Goal: Find specific page/section: Find specific page/section

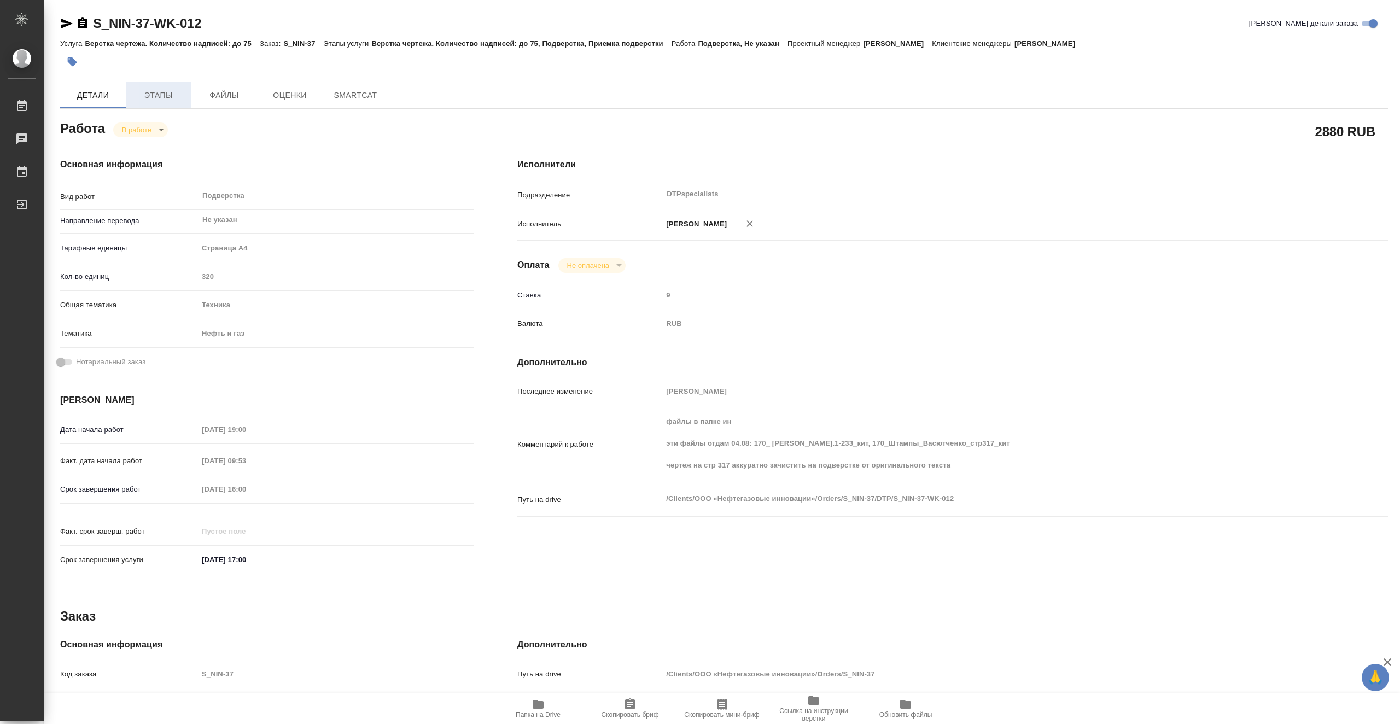
type textarea "x"
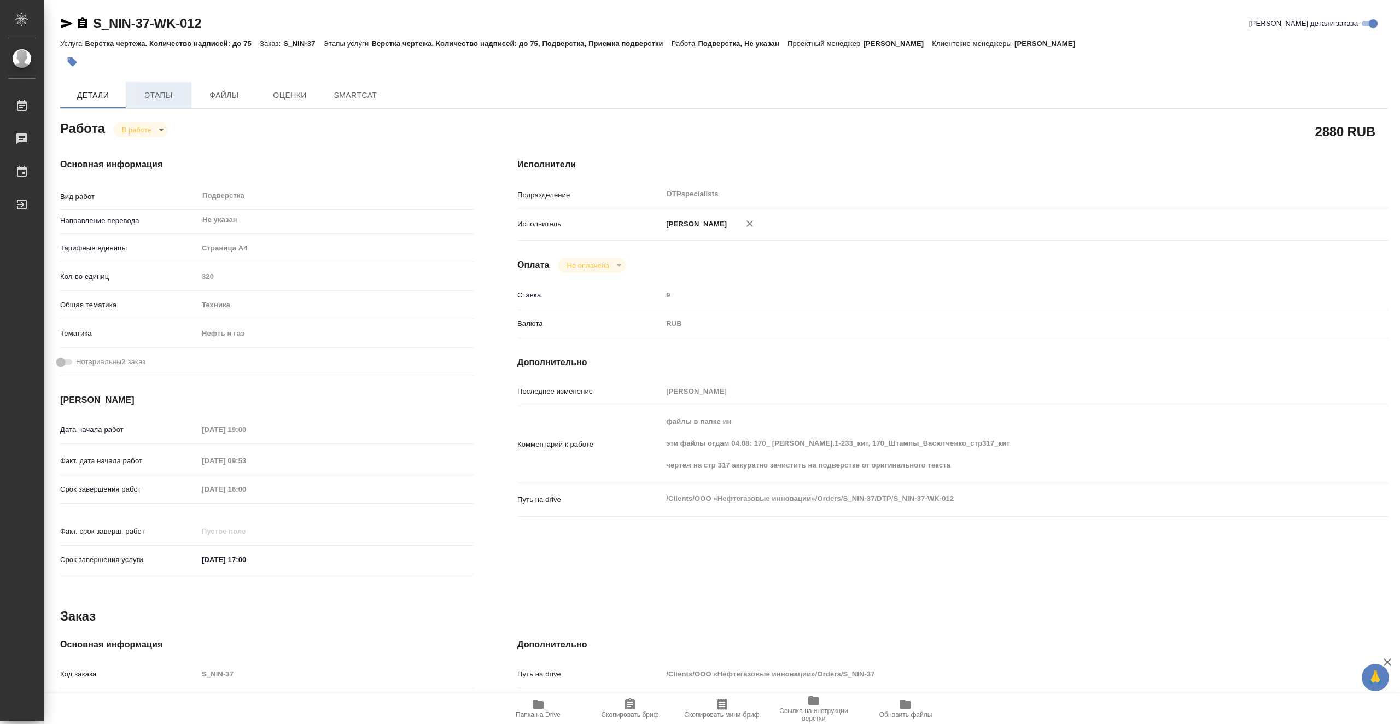
click at [156, 99] on span "Этапы" at bounding box center [158, 96] width 52 height 14
type textarea "x"
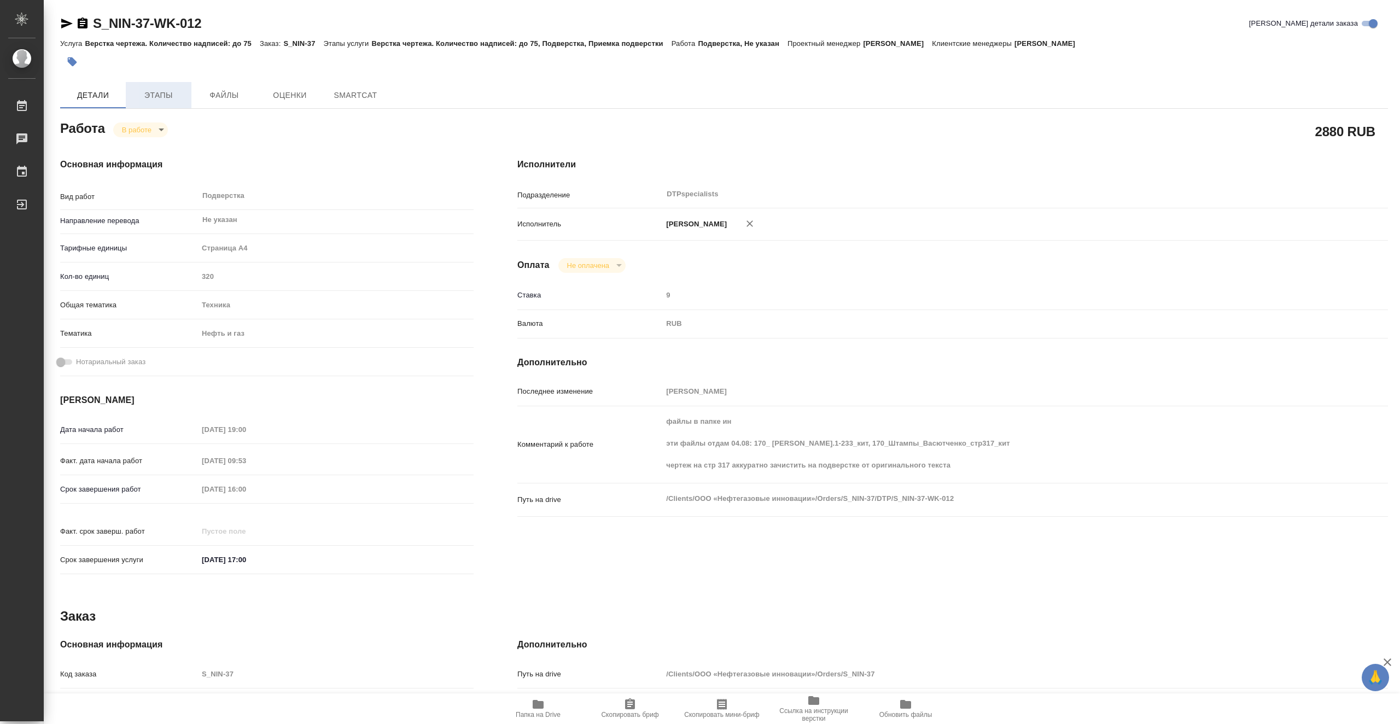
type textarea "x"
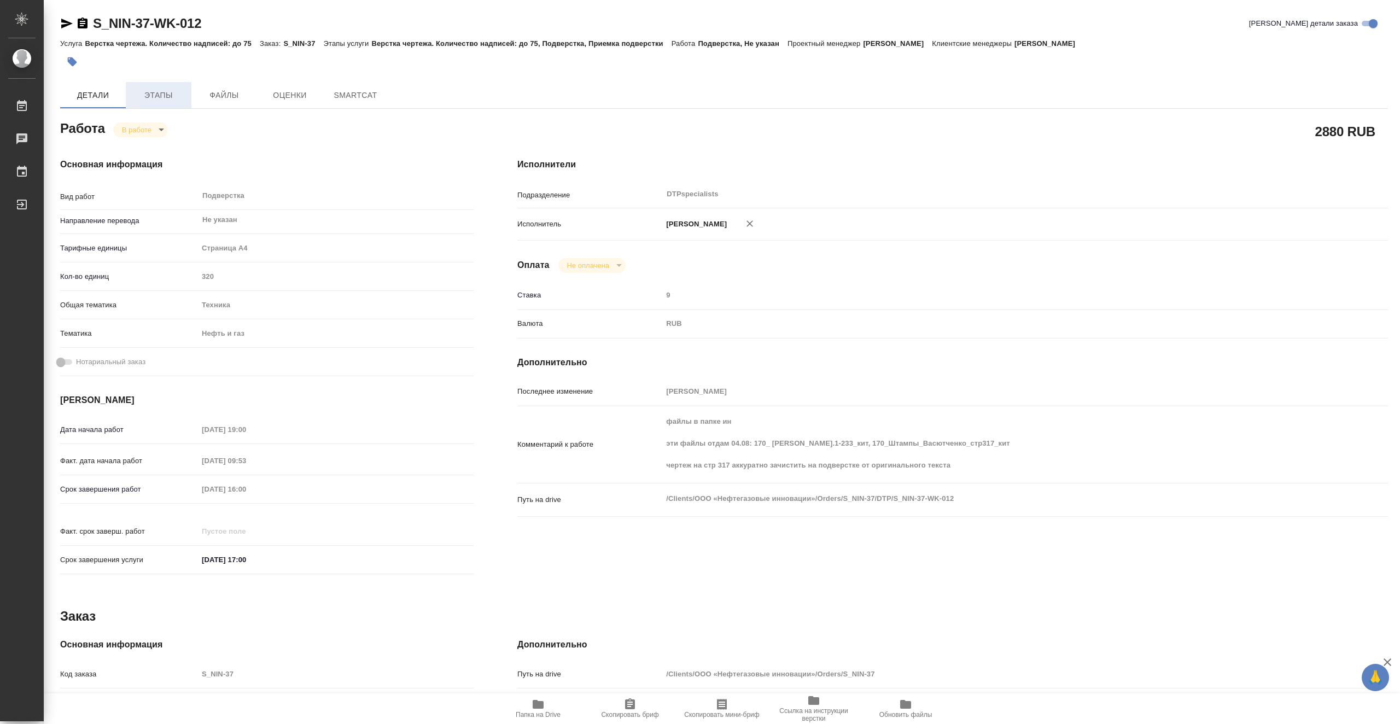
type textarea "x"
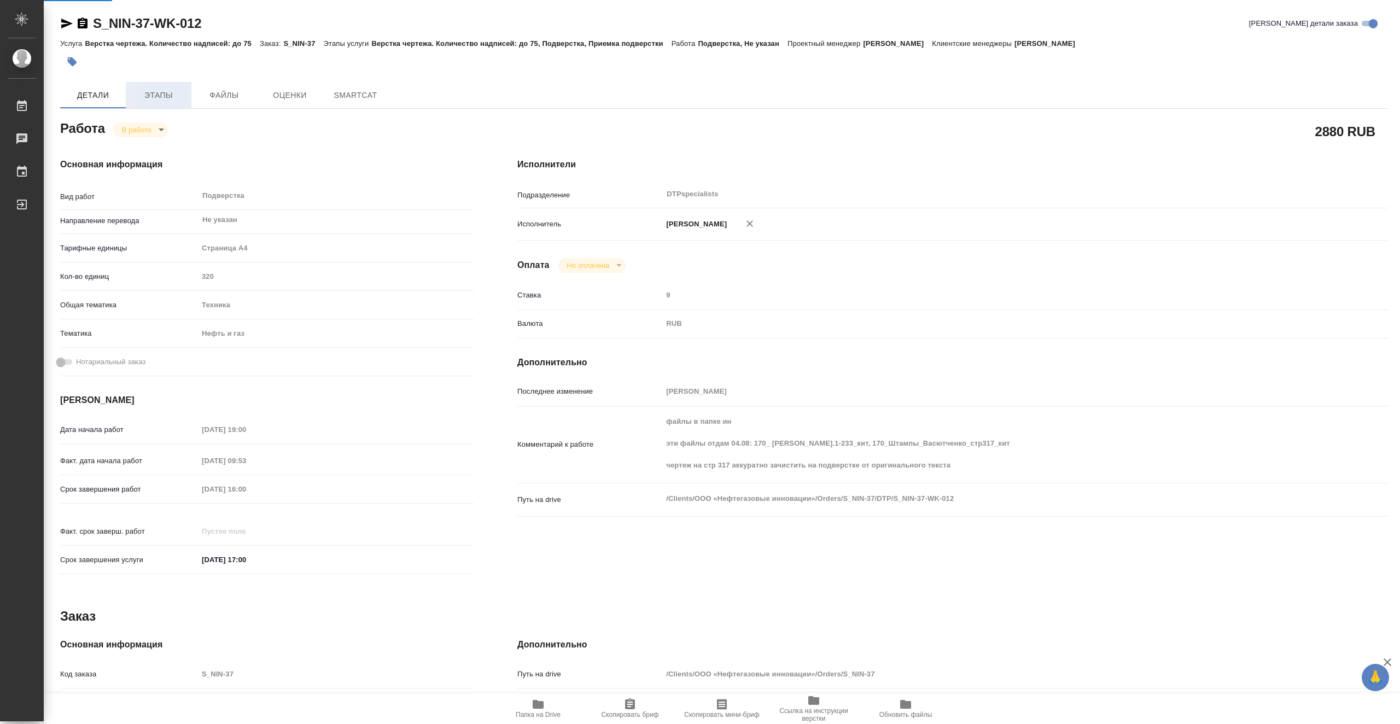
type textarea "x"
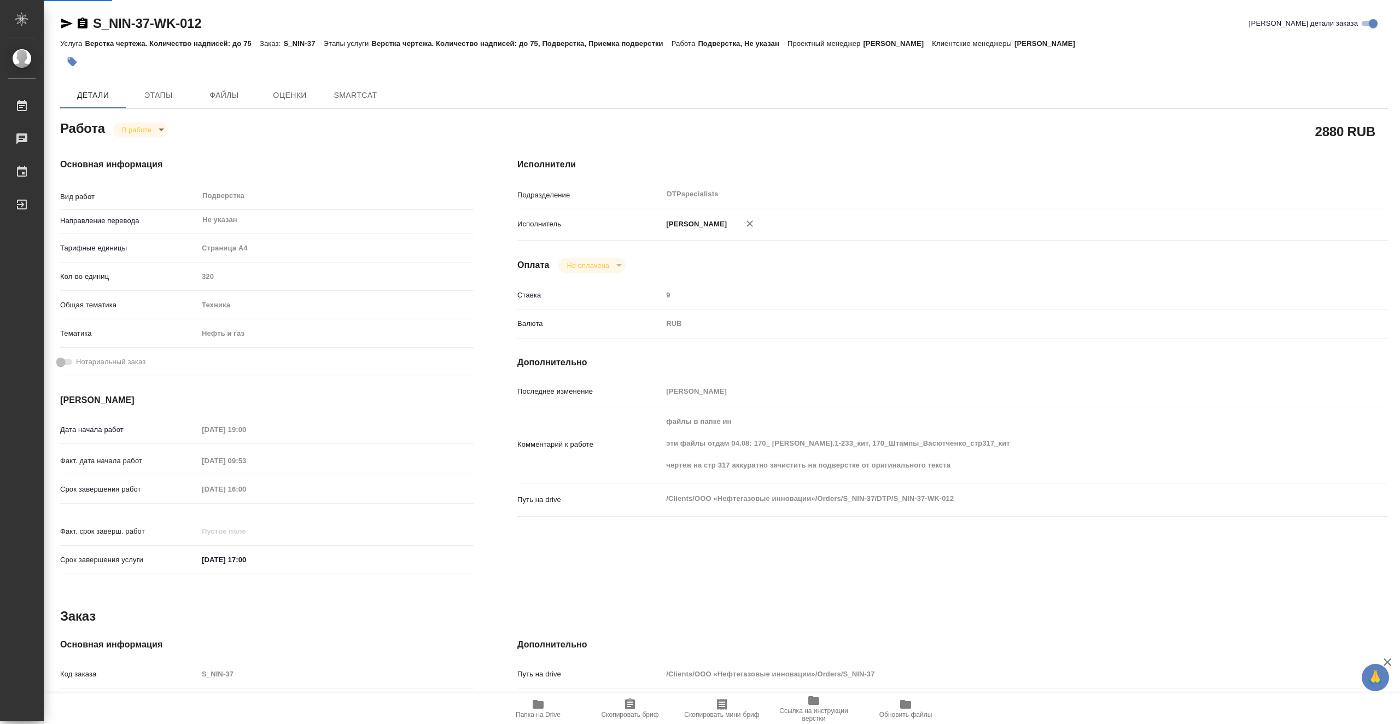
type textarea "x"
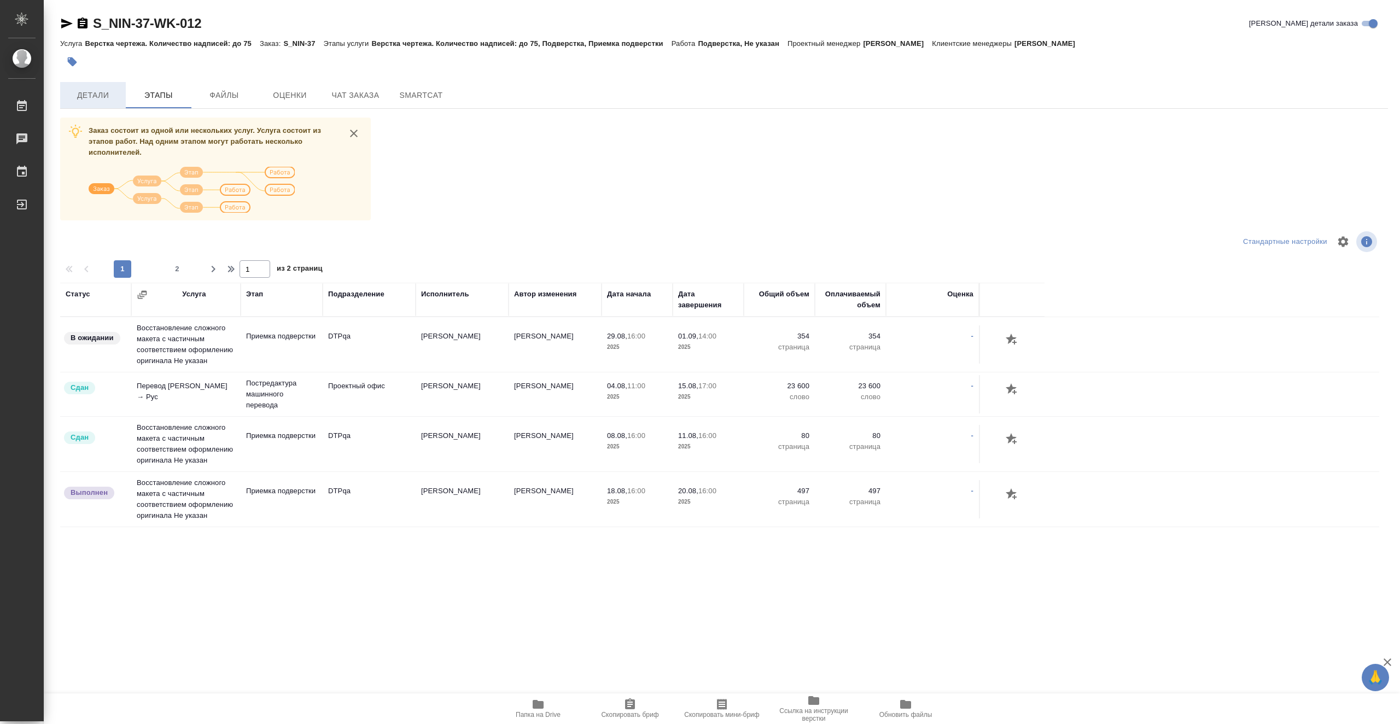
click at [107, 96] on span "Детали" at bounding box center [93, 96] width 52 height 14
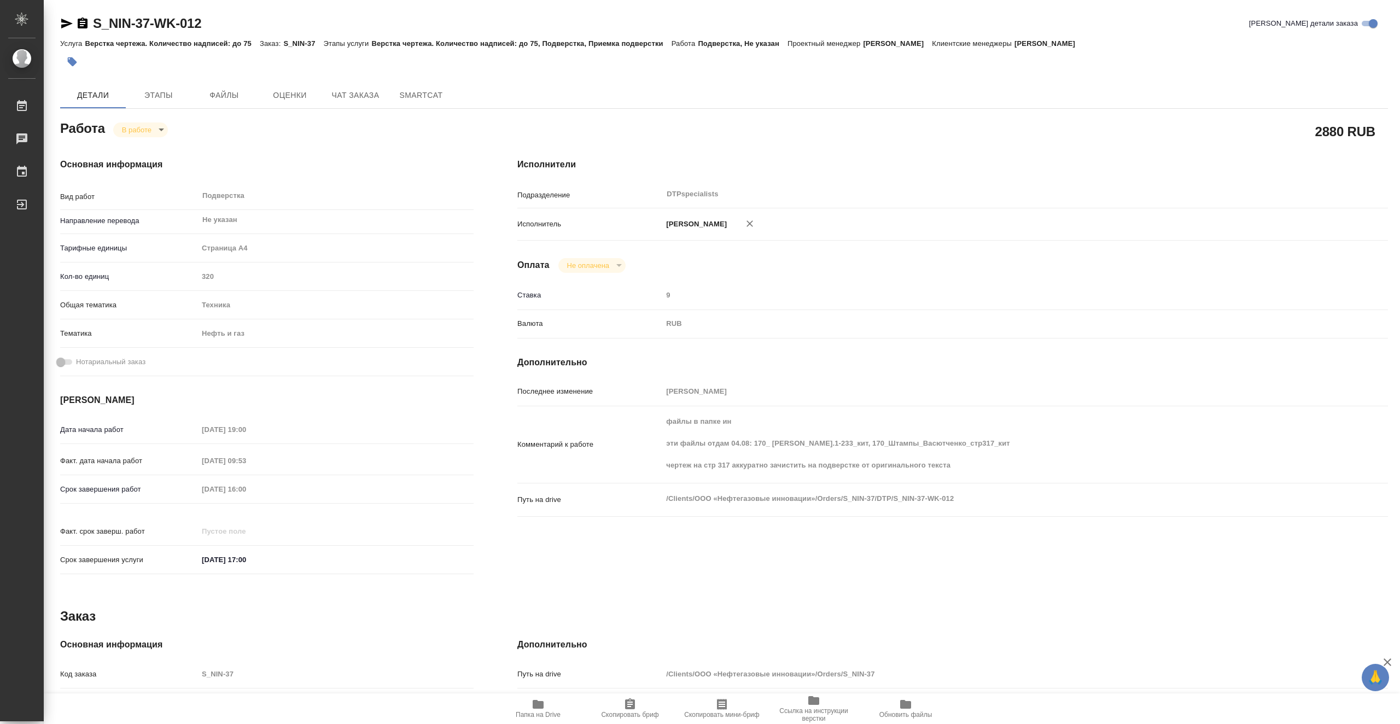
type textarea "x"
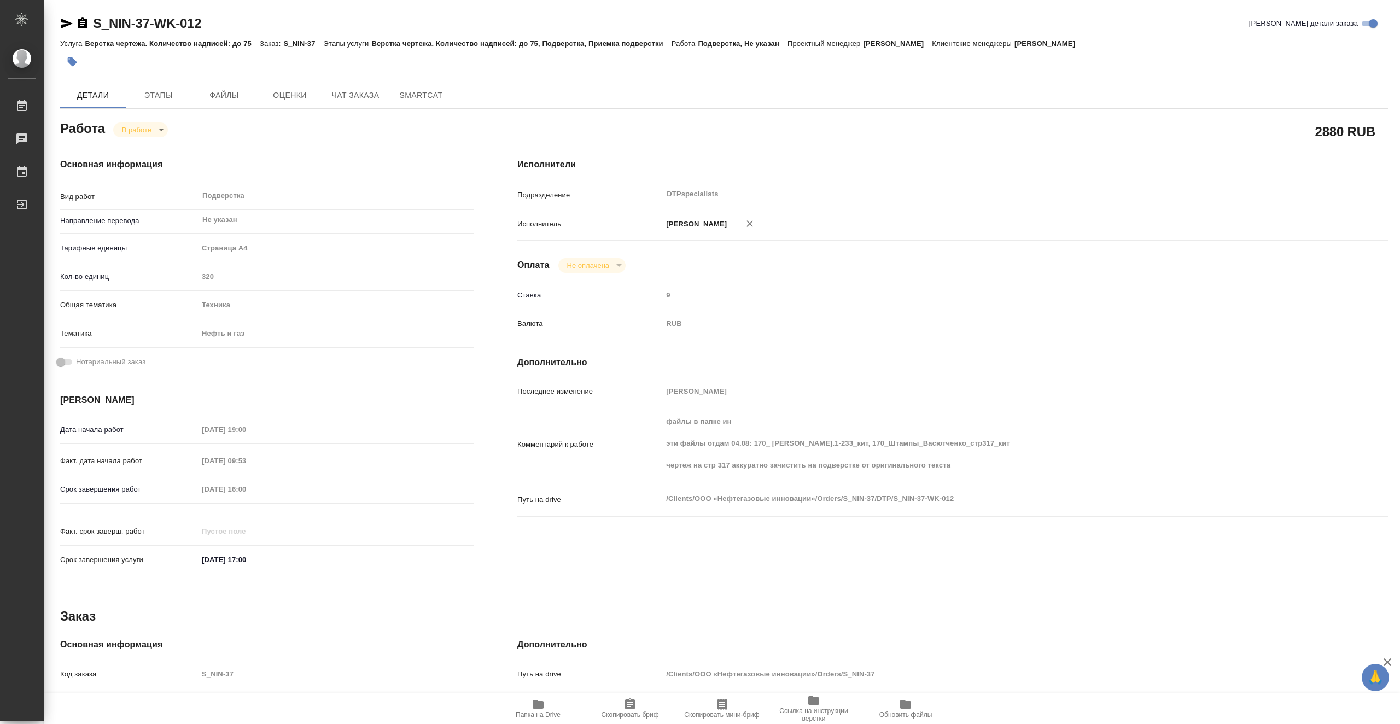
type textarea "x"
